Goal: Information Seeking & Learning: Learn about a topic

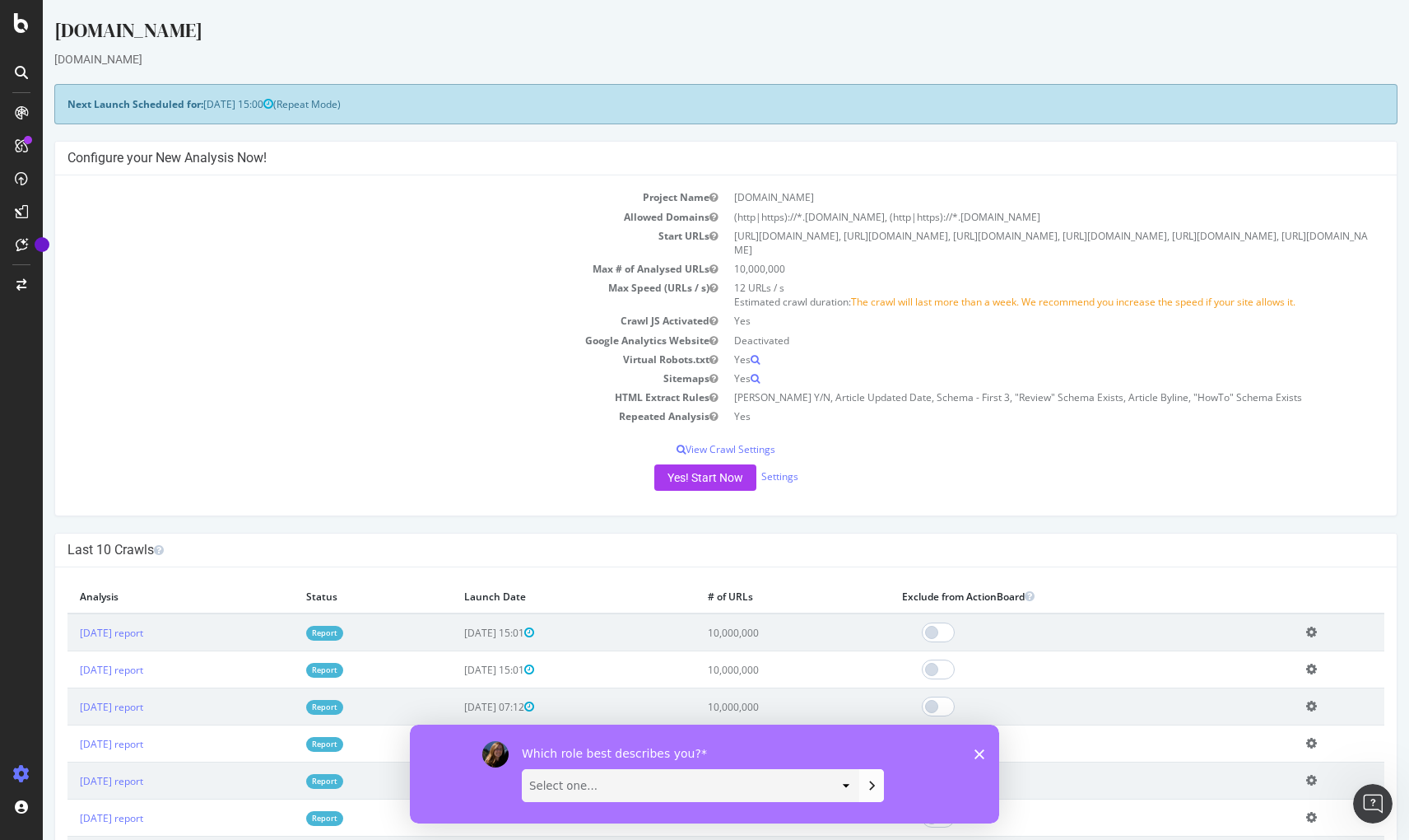
click at [764, 790] on select "Select one... Analyst/BI C-level Leadership Content Manager Engineer Marketing …" at bounding box center [690, 785] width 336 height 31
click at [984, 750] on icon "Close survey" at bounding box center [980, 753] width 10 height 10
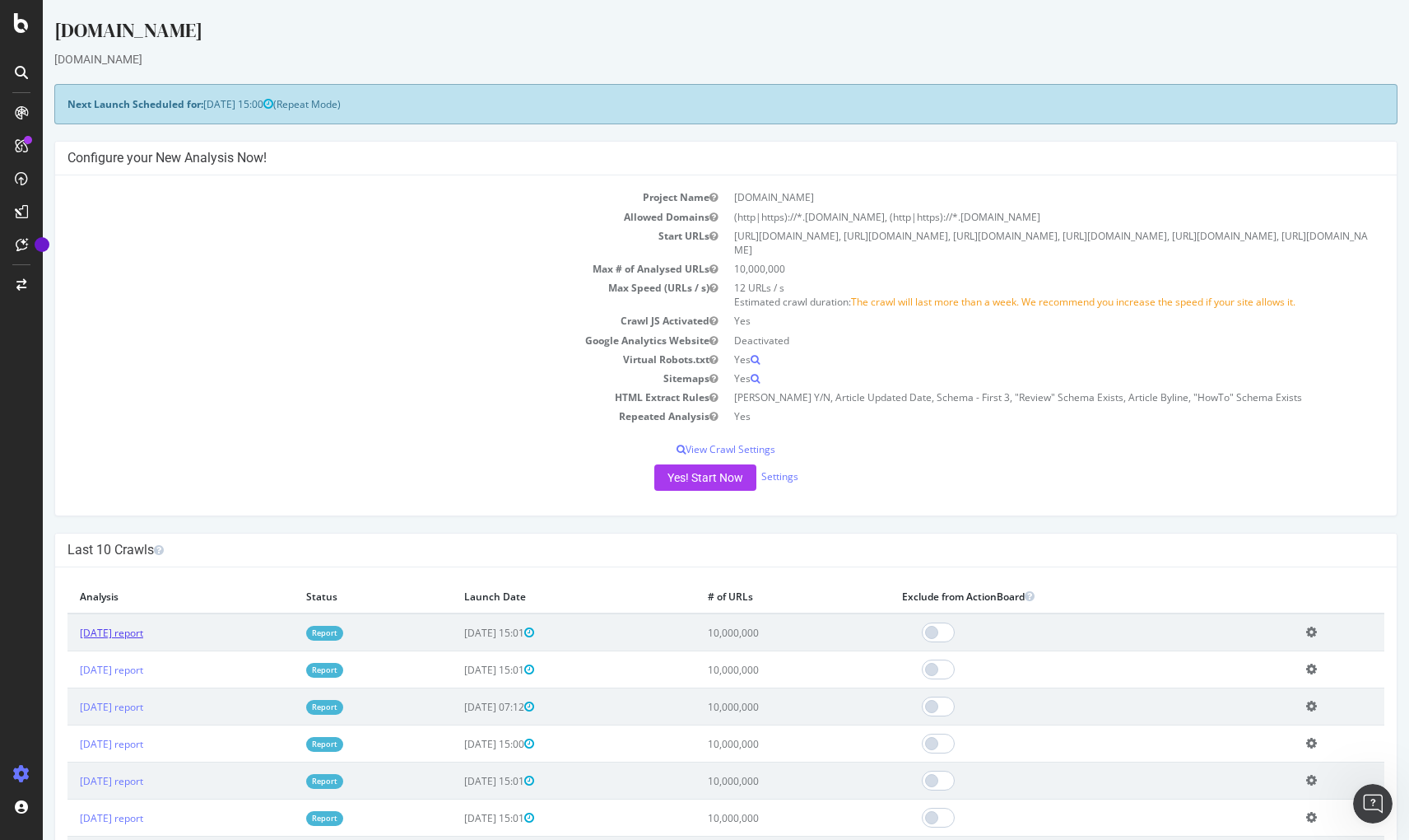
click at [140, 633] on link "[DATE] report" at bounding box center [111, 632] width 63 height 14
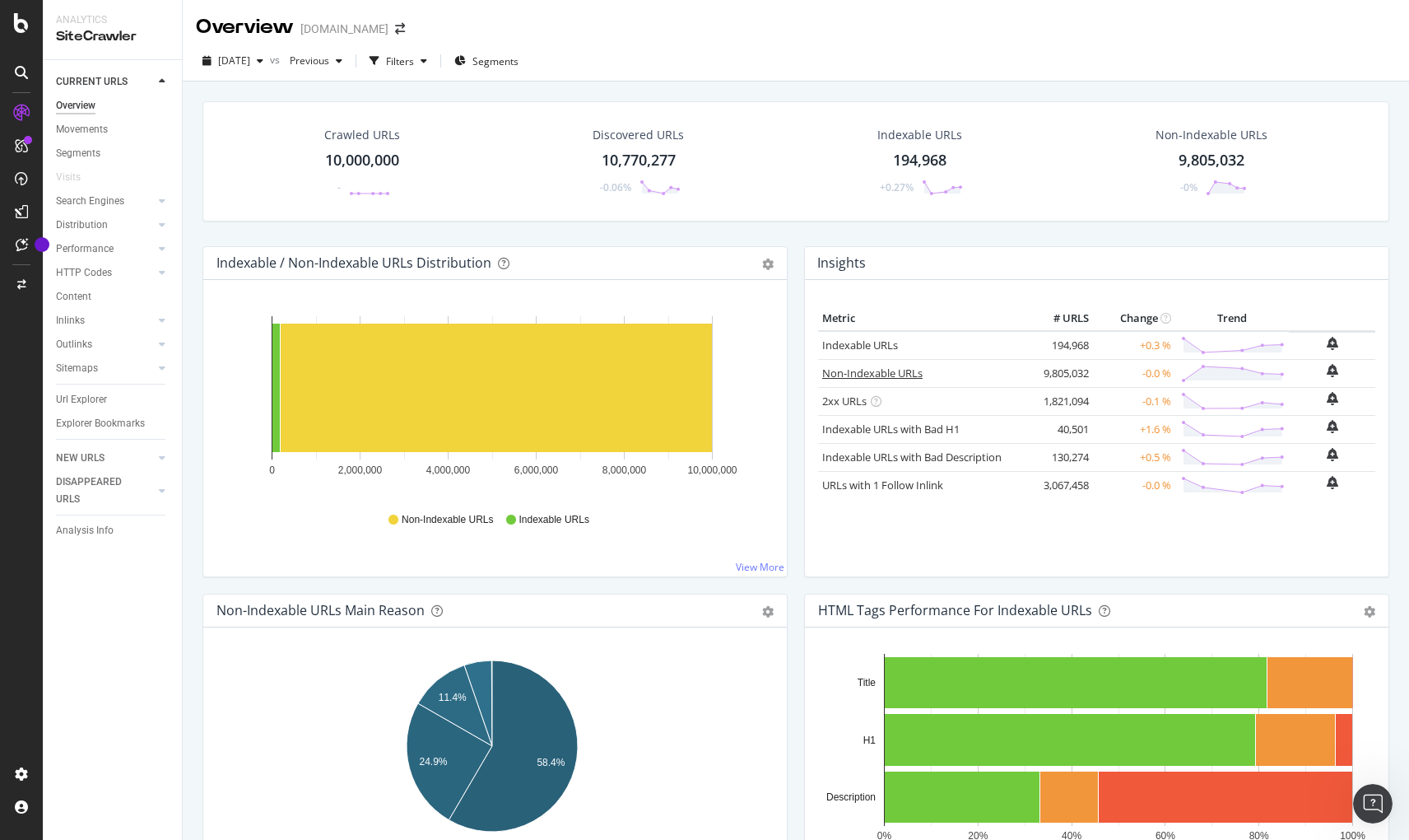
click at [866, 369] on link "Non-Indexable URLs" at bounding box center [872, 372] width 100 height 15
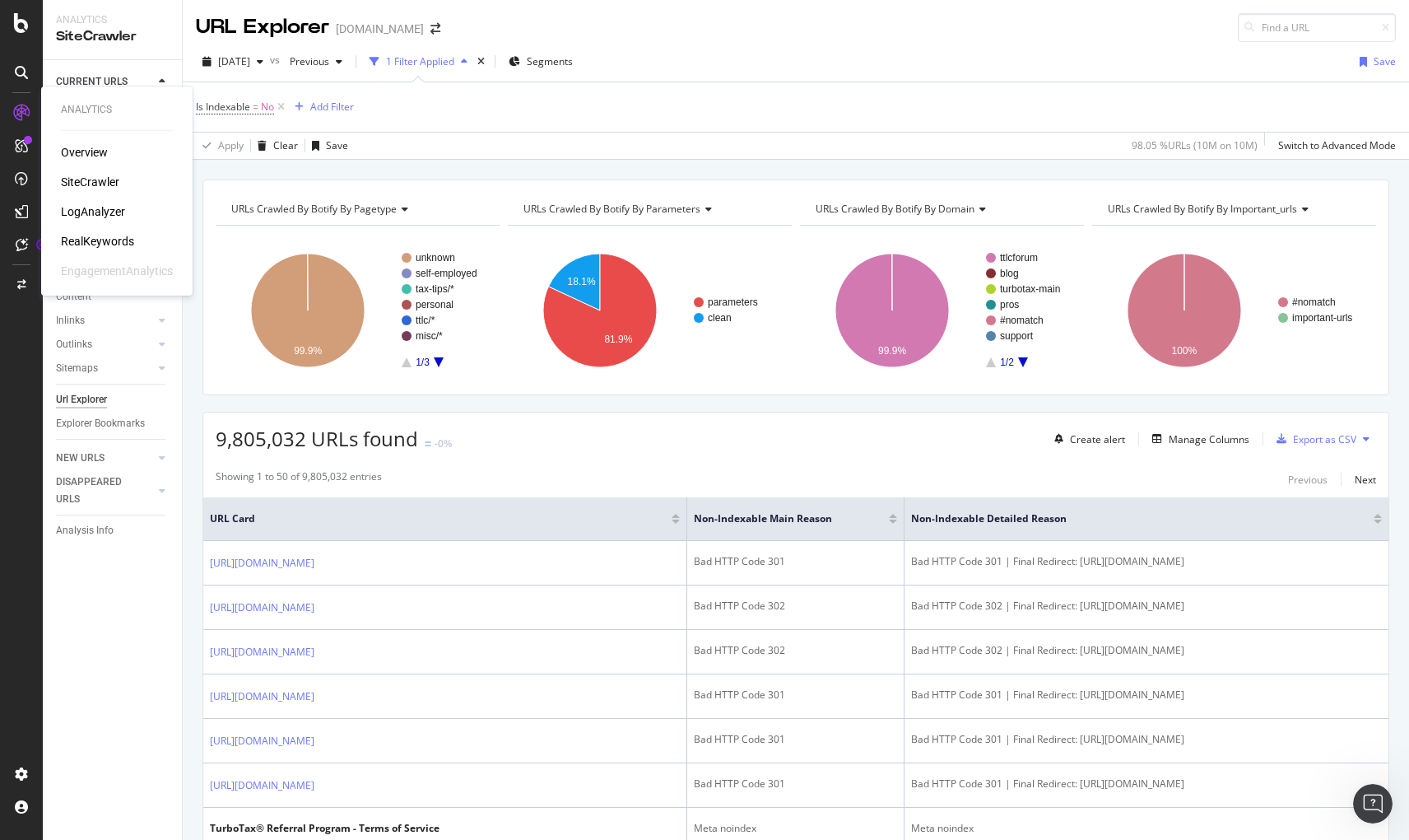
click at [91, 210] on div "LogAnalyzer" at bounding box center [93, 211] width 64 height 17
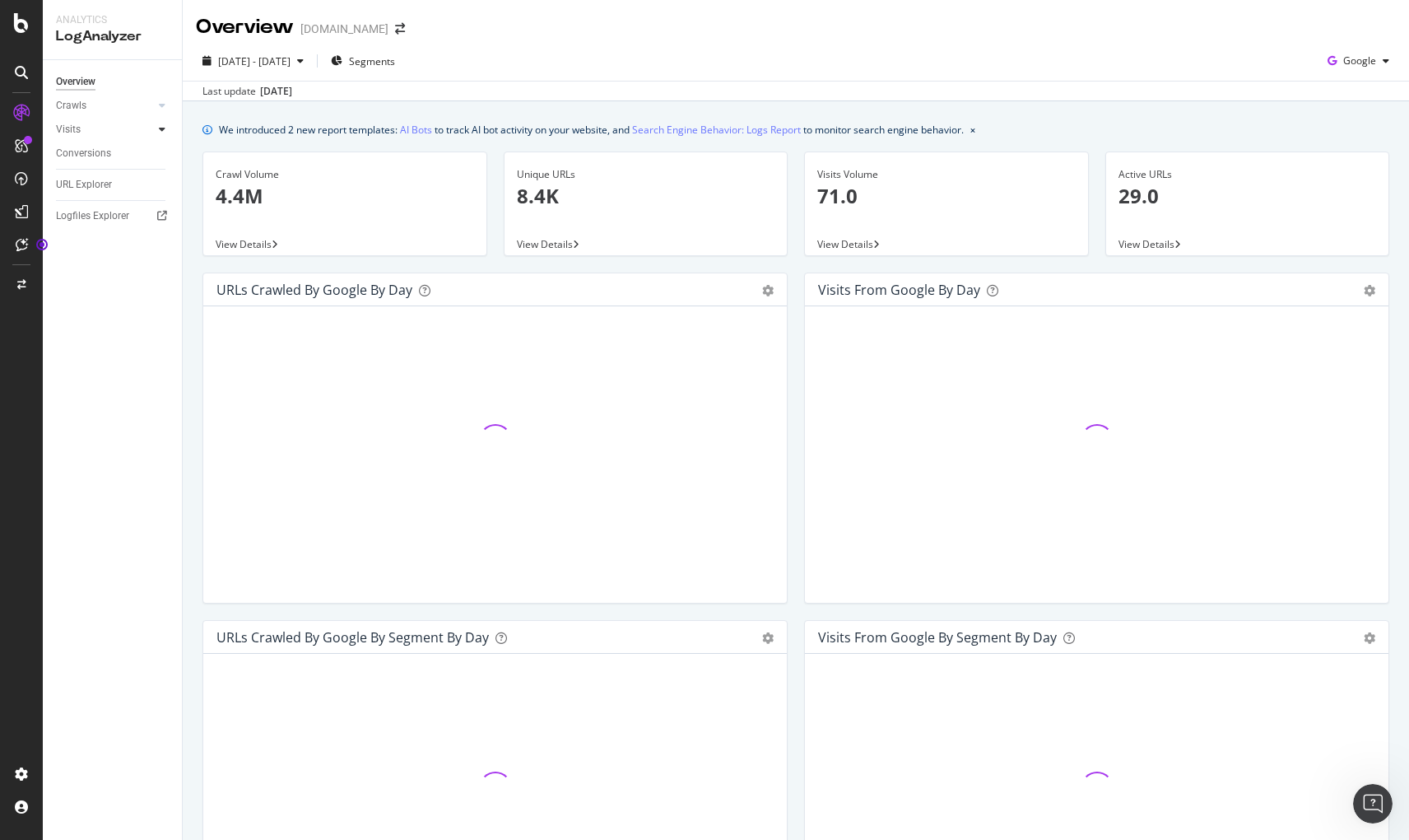
click at [159, 131] on icon at bounding box center [162, 129] width 7 height 10
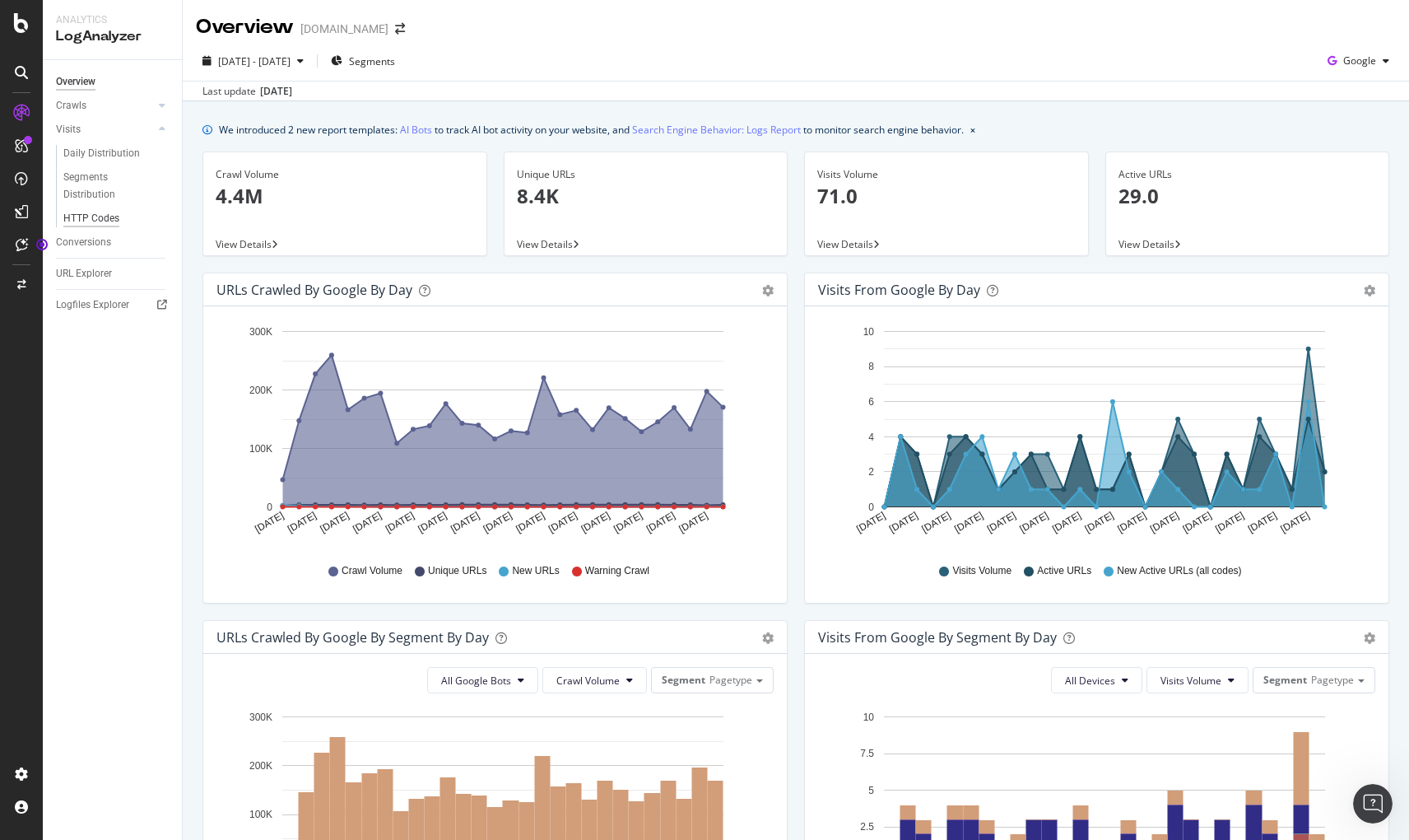
click at [105, 213] on div "HTTP Codes" at bounding box center [91, 218] width 56 height 17
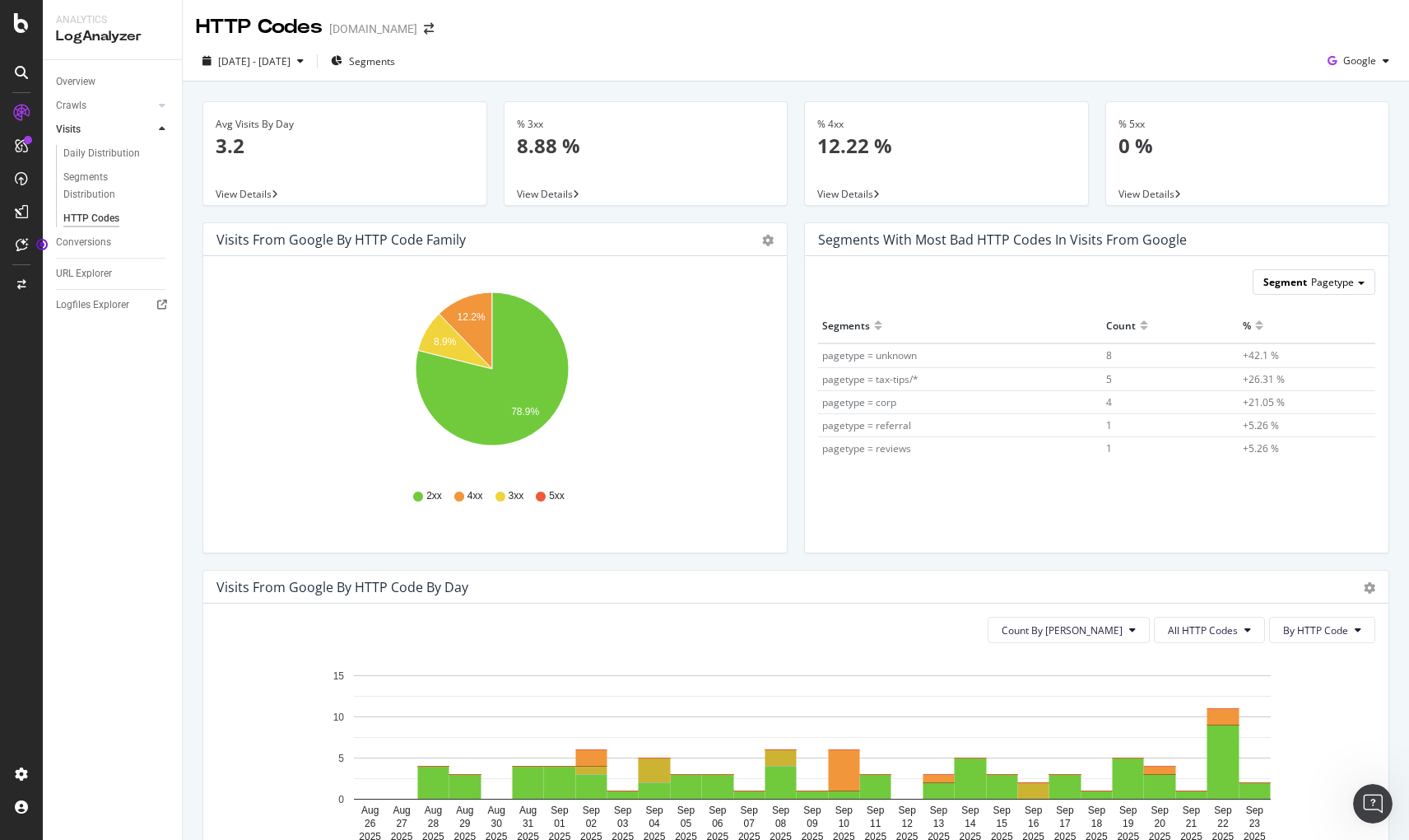
click at [1344, 281] on div "Segment Pagetype" at bounding box center [1314, 282] width 121 height 24
click at [272, 194] on span "View Details" at bounding box center [244, 193] width 56 height 14
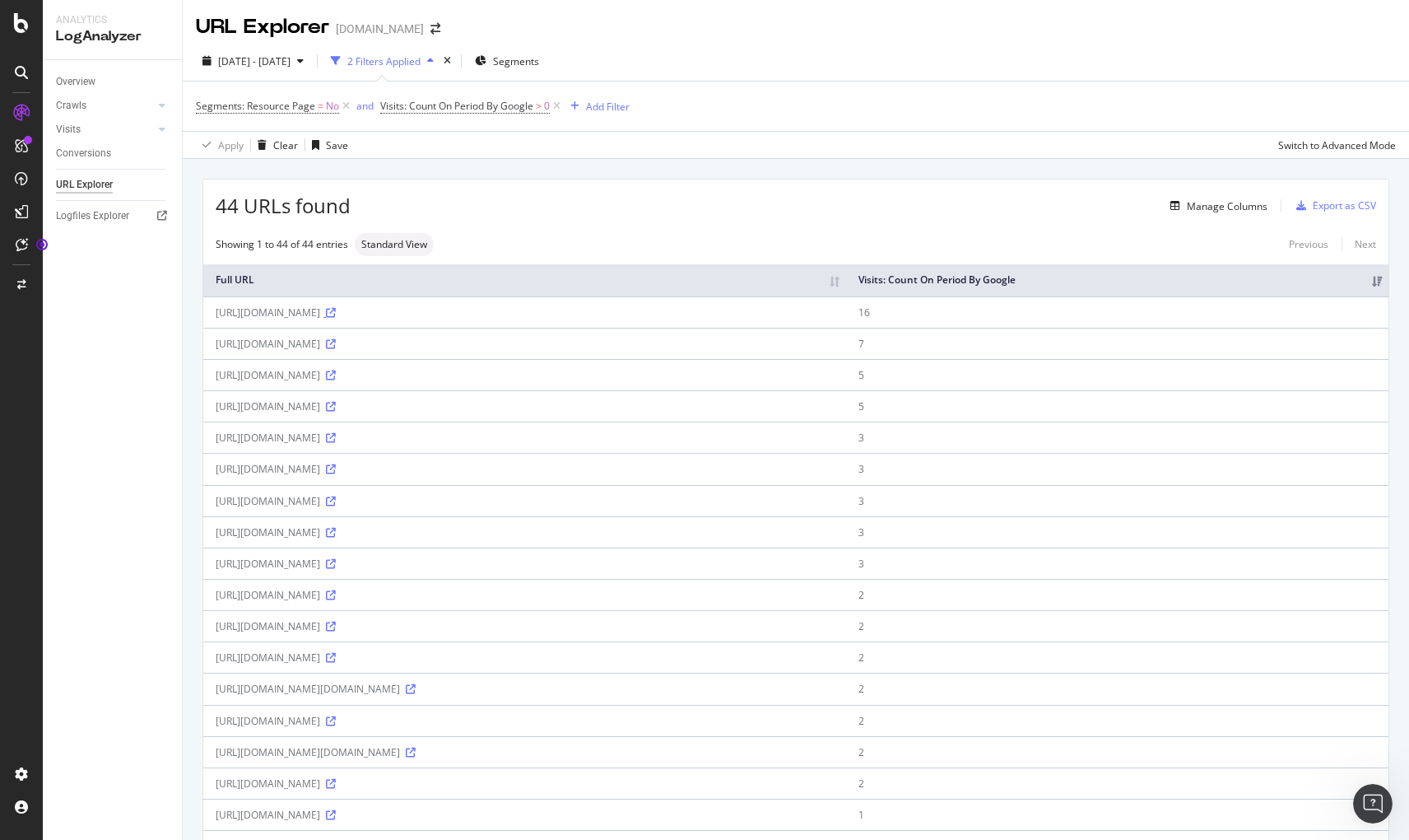
click at [336, 313] on icon at bounding box center [331, 313] width 10 height 10
click at [347, 108] on icon at bounding box center [346, 106] width 14 height 17
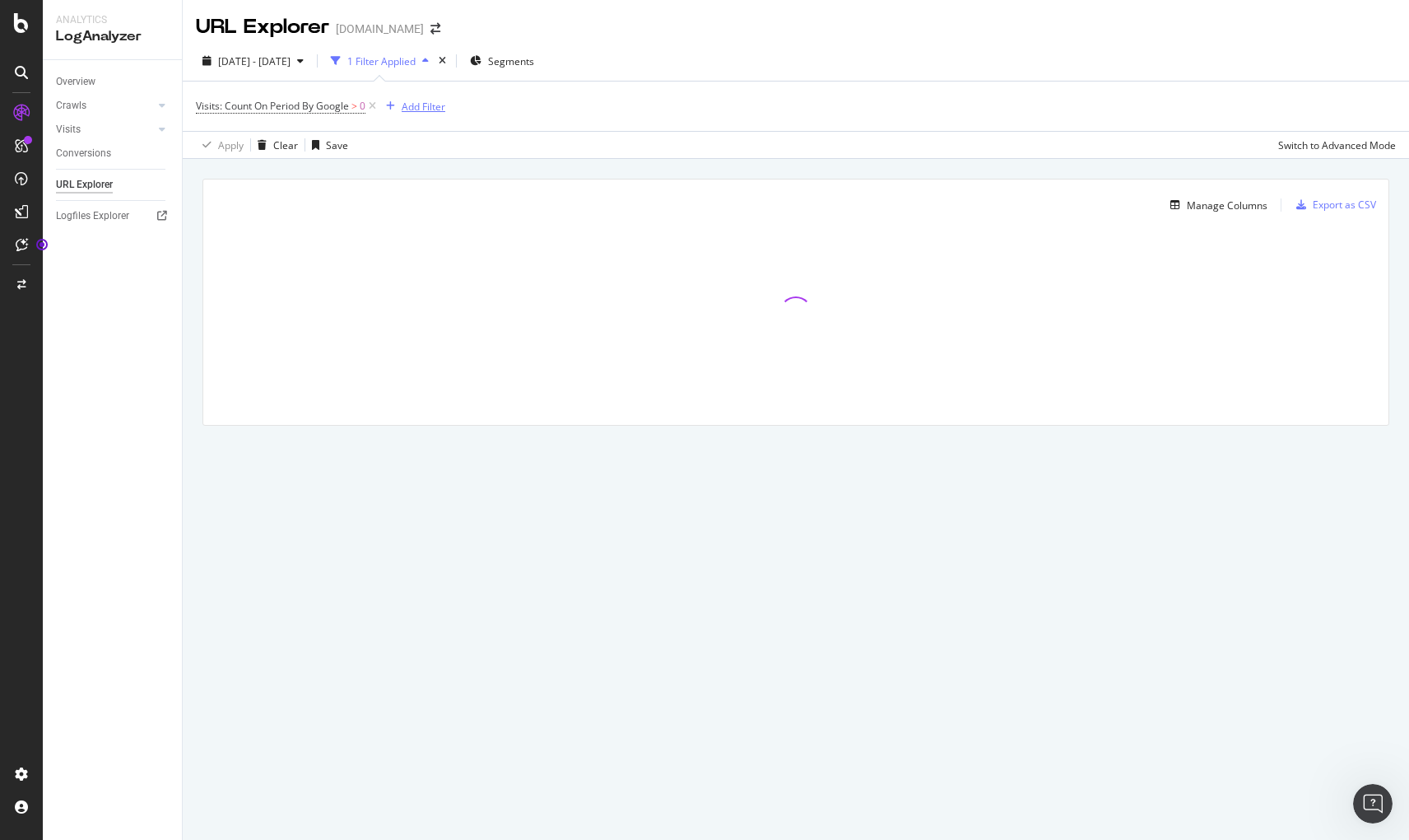
click at [425, 107] on div "Add Filter" at bounding box center [423, 107] width 44 height 14
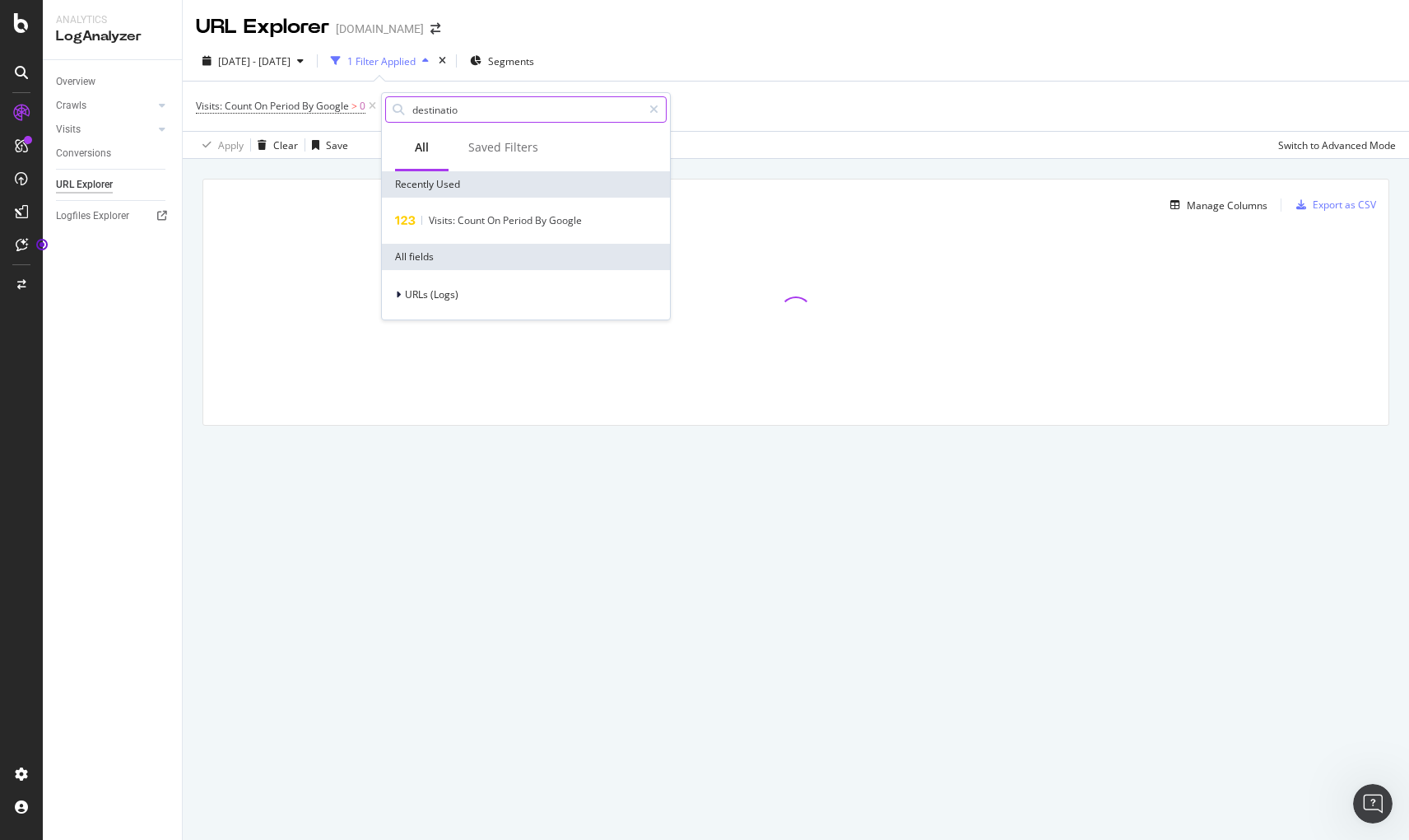
type input "destination"
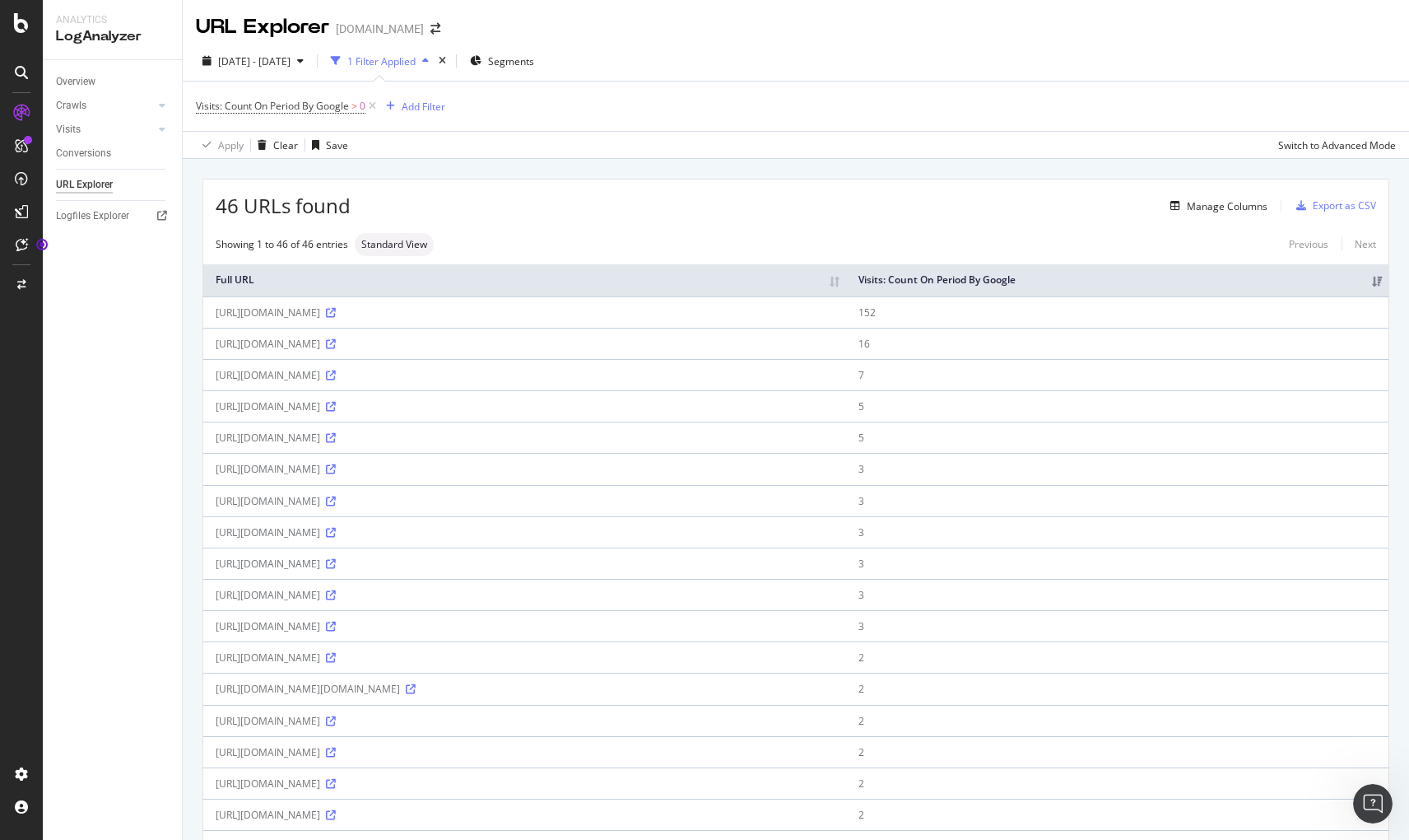
click at [770, 34] on div "URL Explorer [DOMAIN_NAME]" at bounding box center [795, 20] width 1226 height 41
click at [336, 376] on icon at bounding box center [331, 375] width 10 height 10
click at [432, 110] on div "Add Filter" at bounding box center [423, 107] width 44 height 14
click at [653, 112] on icon at bounding box center [654, 110] width 9 height 12
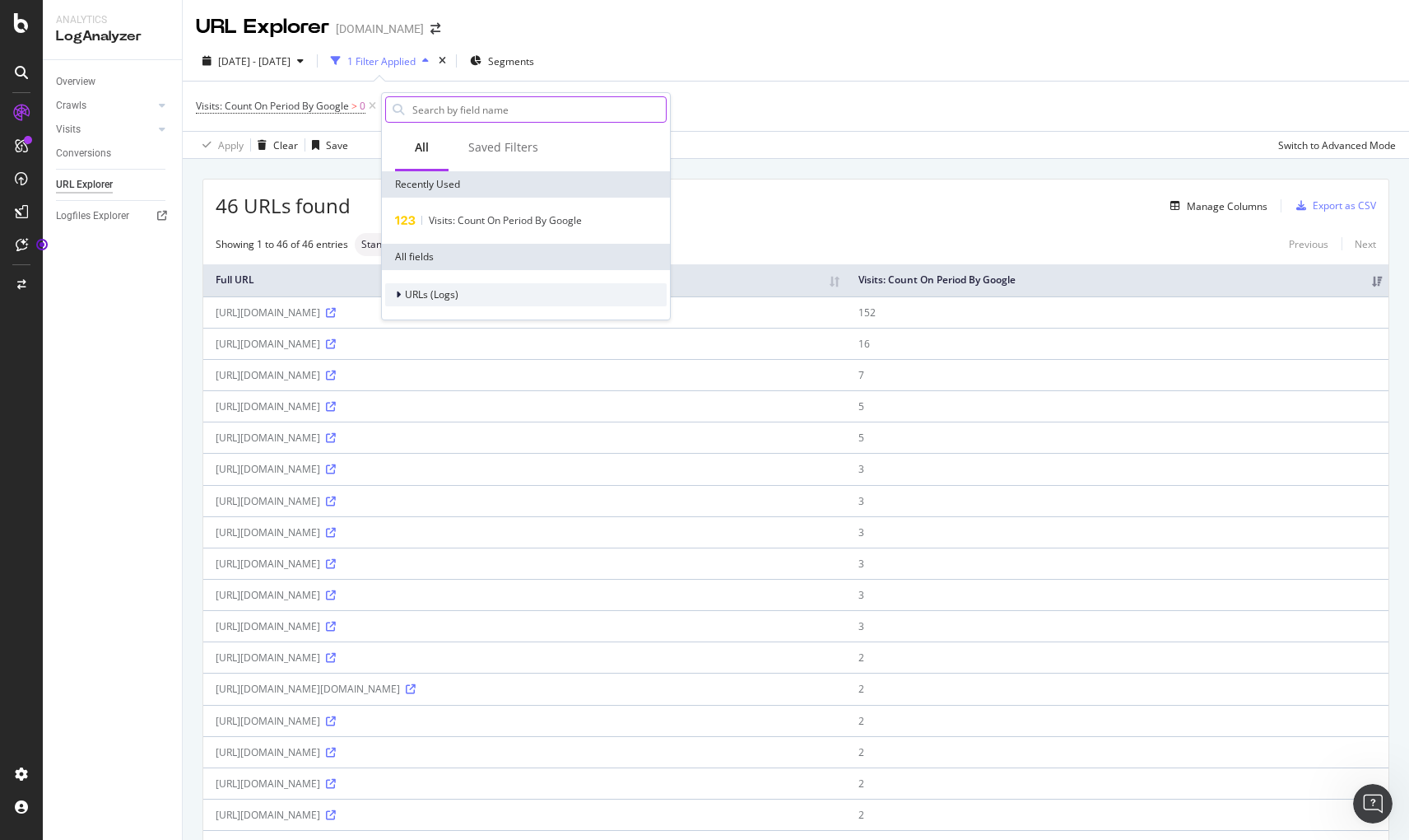
click at [403, 292] on div at bounding box center [400, 294] width 10 height 17
click at [400, 292] on icon at bounding box center [398, 294] width 7 height 10
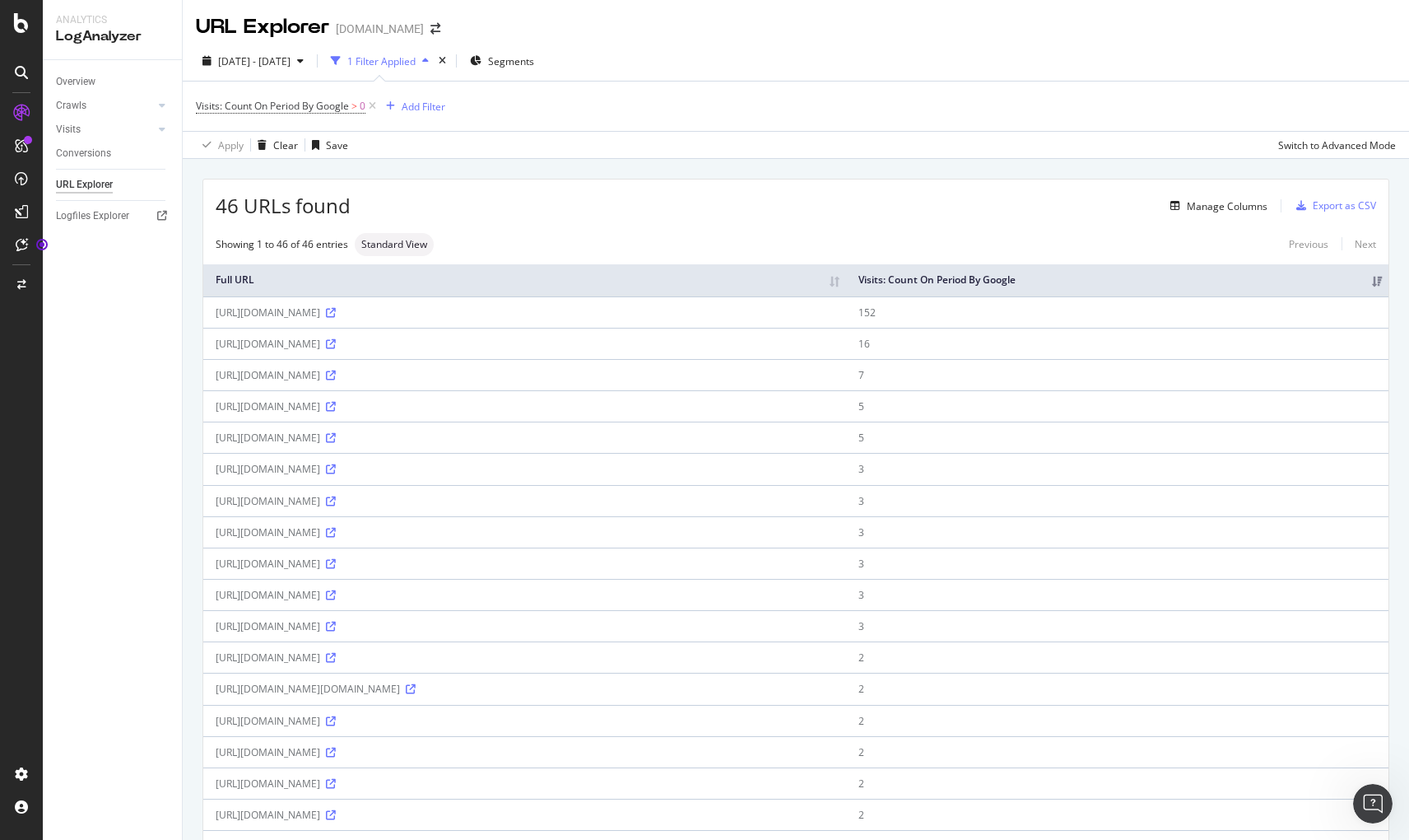
click at [778, 35] on div "URL Explorer [DOMAIN_NAME]" at bounding box center [795, 20] width 1226 height 41
click at [130, 127] on link "Visits" at bounding box center [105, 130] width 98 height 17
